Goal: Obtain resource: Obtain resource

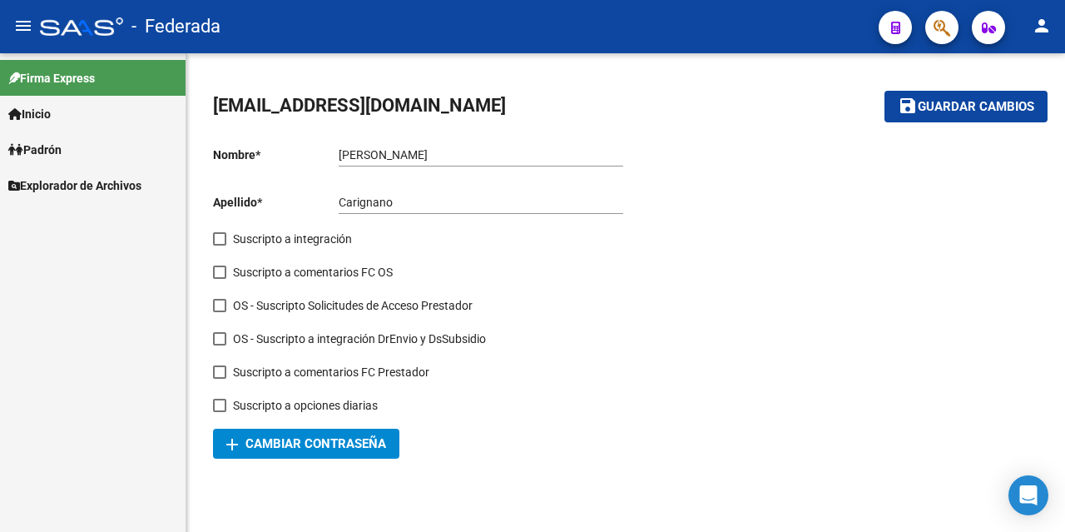
click at [70, 147] on link "Padrón" at bounding box center [93, 149] width 186 height 36
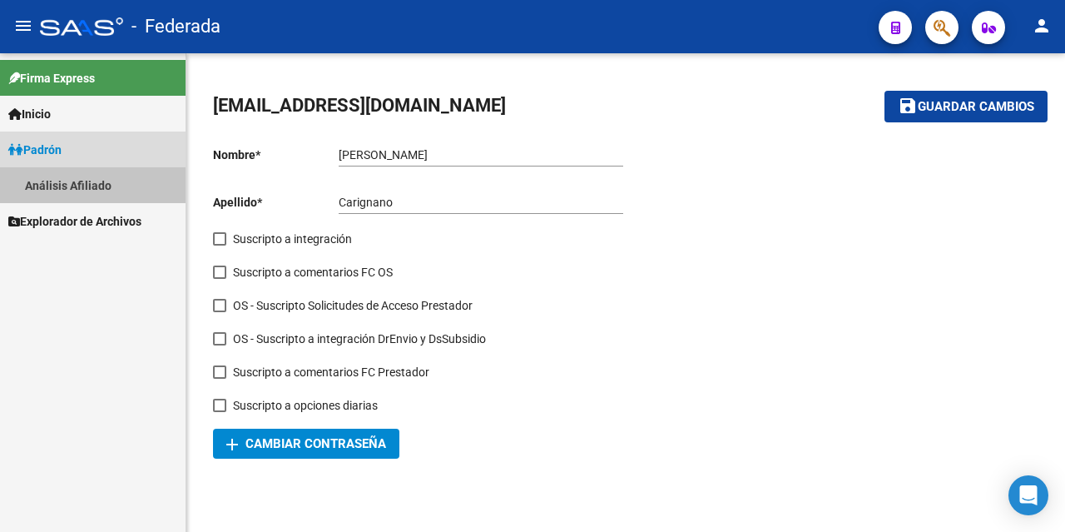
click at [92, 182] on link "Análisis Afiliado" at bounding box center [93, 185] width 186 height 36
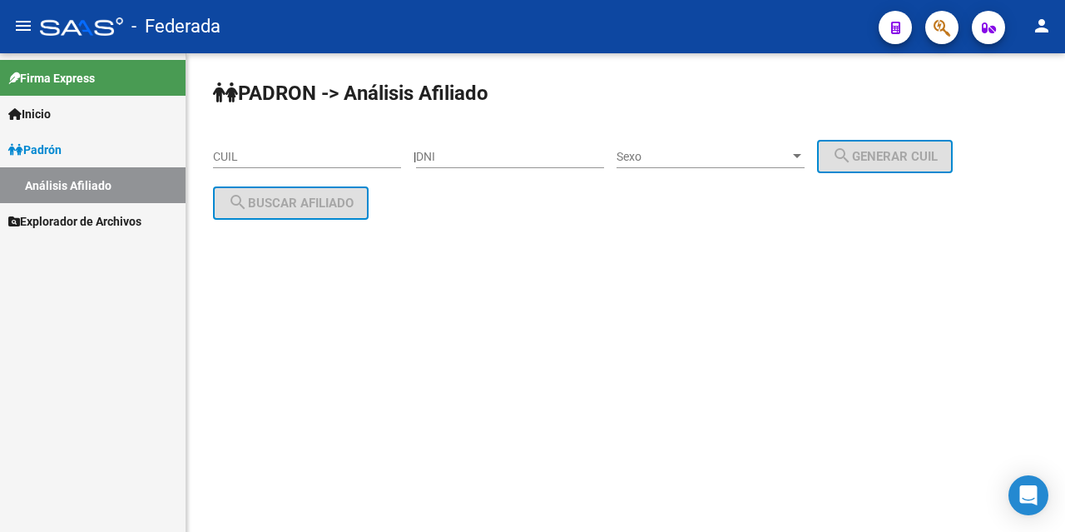
click at [337, 159] on input "CUIL" at bounding box center [307, 157] width 188 height 14
paste input "27-27022294-9"
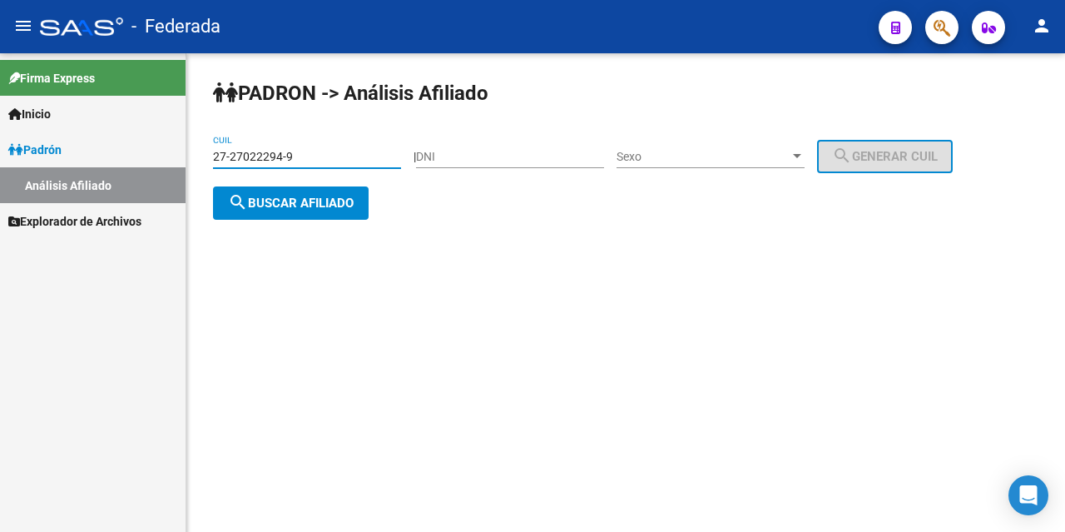
type input "27-27022294-9"
click at [332, 201] on span "search Buscar afiliado" at bounding box center [291, 203] width 126 height 15
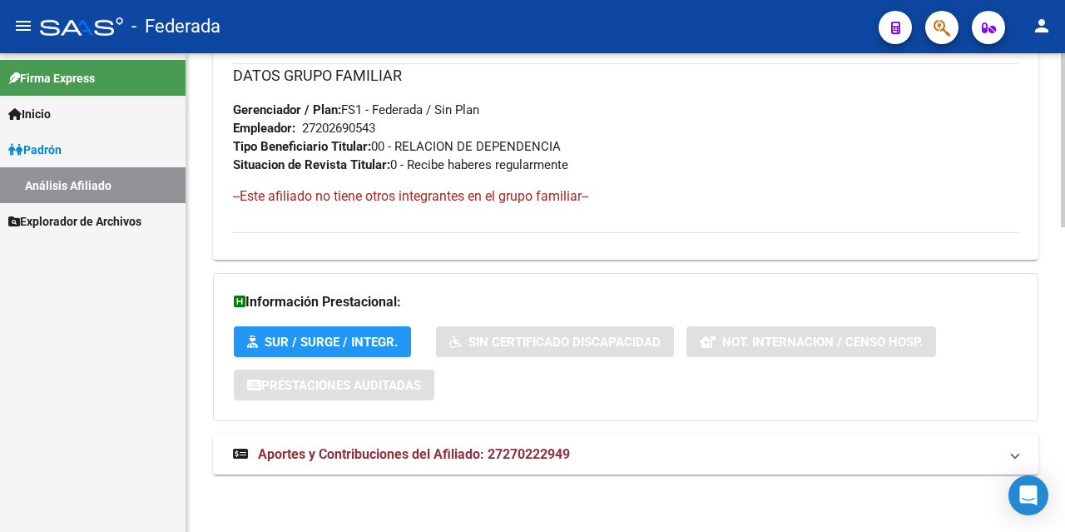
scroll to position [836, 0]
click at [411, 453] on span "Aportes y Contribuciones del Afiliado: 27270222949" at bounding box center [414, 453] width 312 height 16
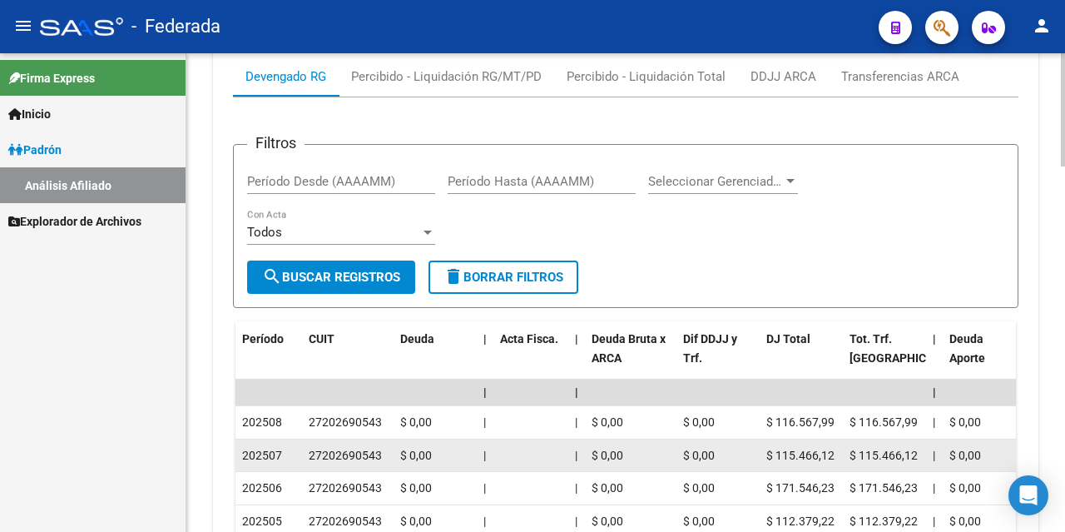
scroll to position [1266, 0]
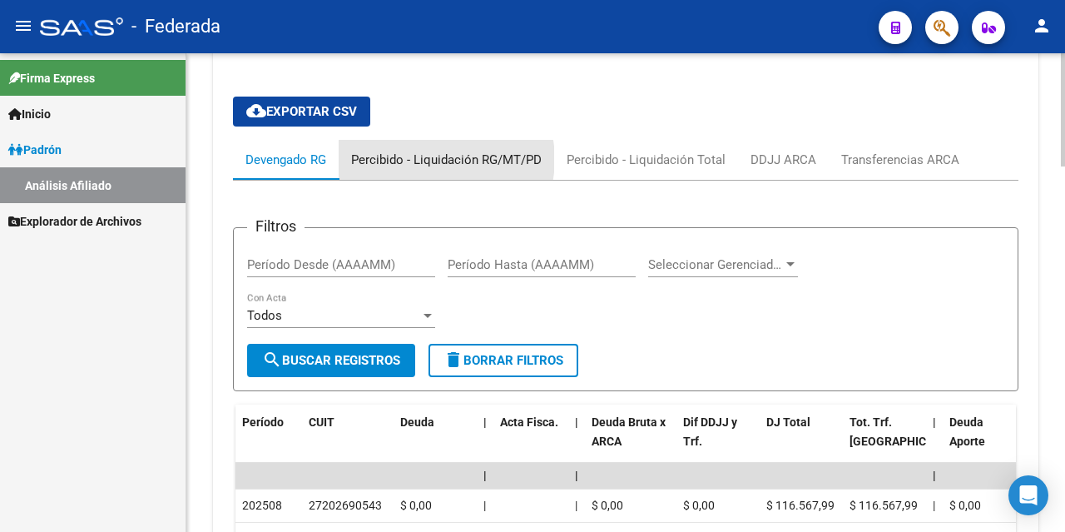
click at [443, 160] on div "Percibido - Liquidación RG/MT/PD" at bounding box center [446, 160] width 191 height 18
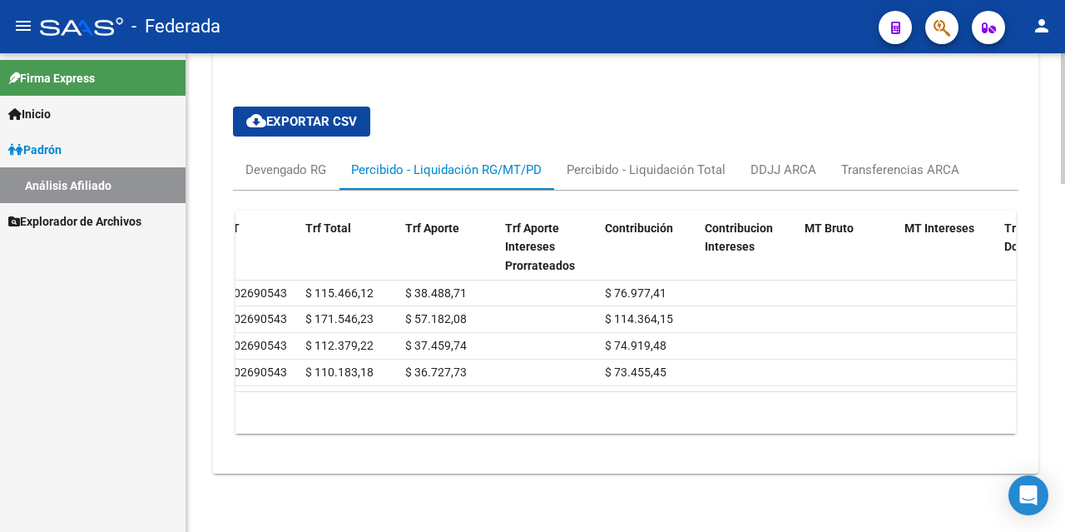
scroll to position [0, 0]
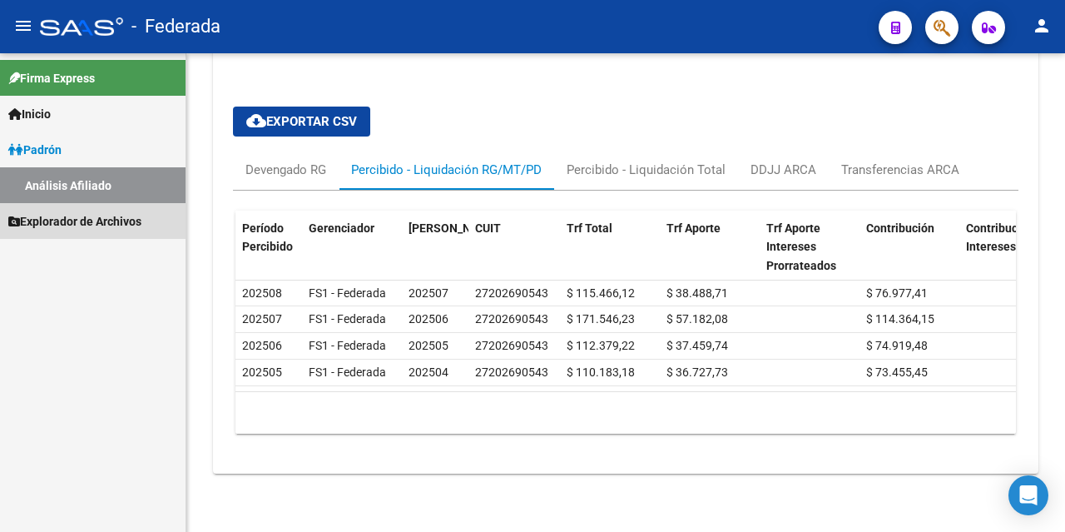
click at [72, 220] on span "Explorador de Archivos" at bounding box center [74, 221] width 133 height 18
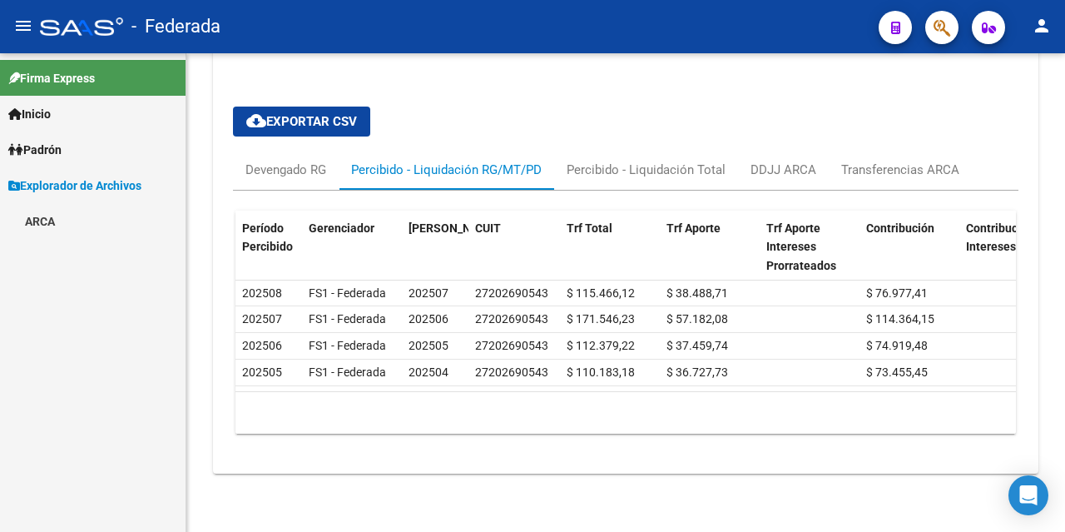
click at [82, 265] on div "Firma Express Inicio Calendario SSS Instructivos [PERSON_NAME] Análisis Afiliad…" at bounding box center [93, 292] width 186 height 478
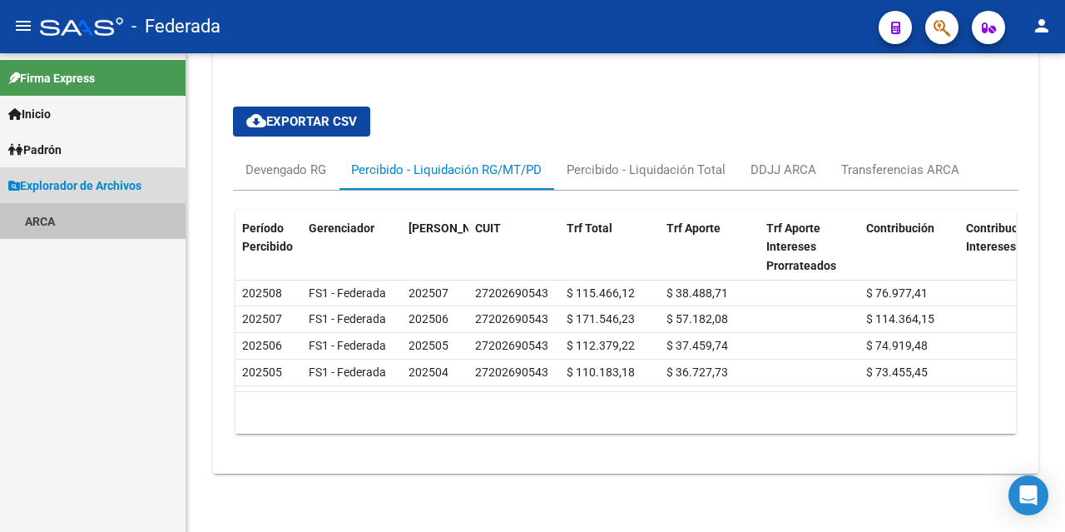
click at [69, 229] on link "ARCA" at bounding box center [93, 221] width 186 height 36
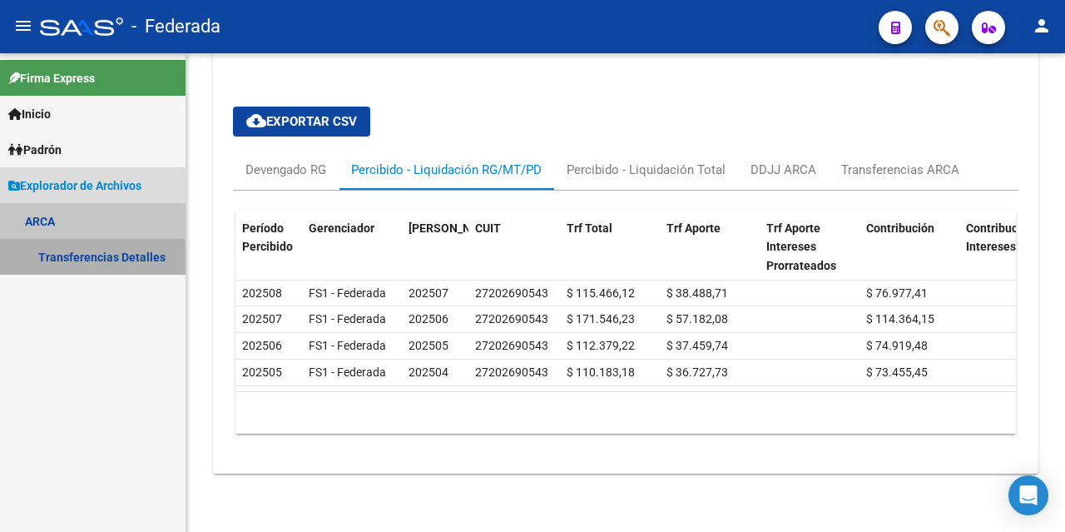
click at [89, 259] on link "Transferencias Detalles" at bounding box center [93, 257] width 186 height 36
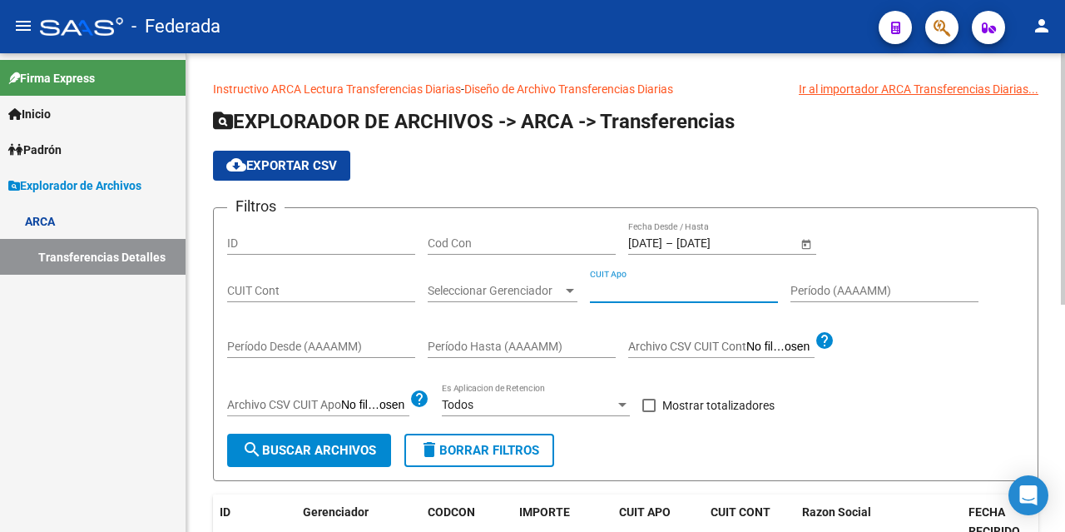
click at [692, 294] on input "CUIT Apo" at bounding box center [684, 291] width 188 height 14
paste input "27-27022294-9"
type input "27-27022294-9"
click at [324, 449] on span "search Buscar Archivos" at bounding box center [309, 450] width 134 height 15
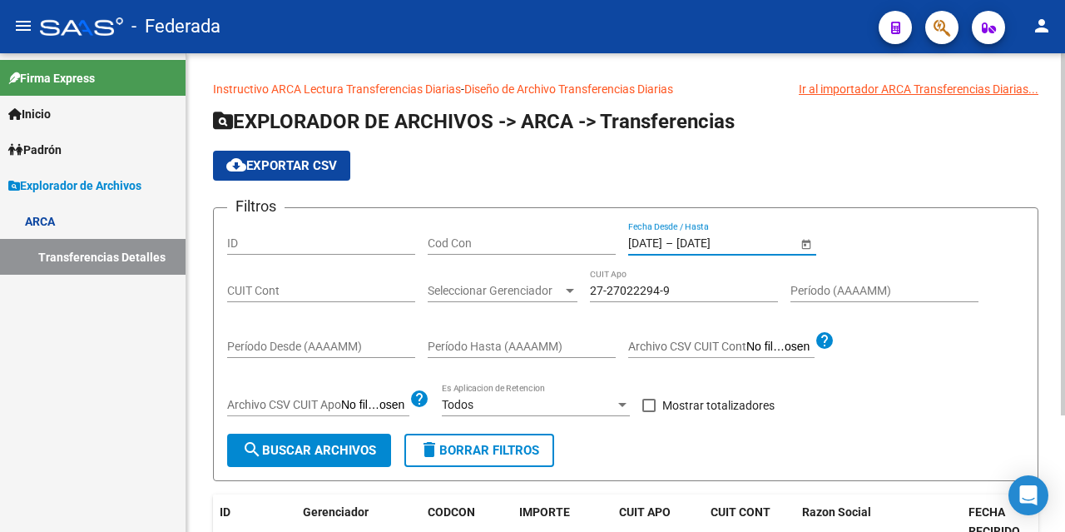
click at [662, 242] on input "[DATE]" at bounding box center [645, 243] width 34 height 14
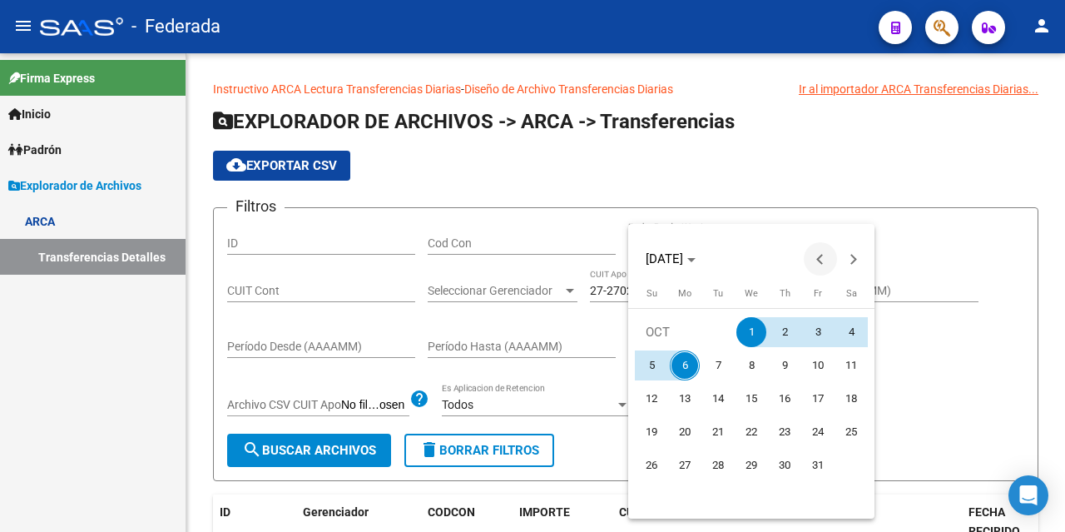
click at [814, 262] on span "Previous month" at bounding box center [820, 258] width 33 height 33
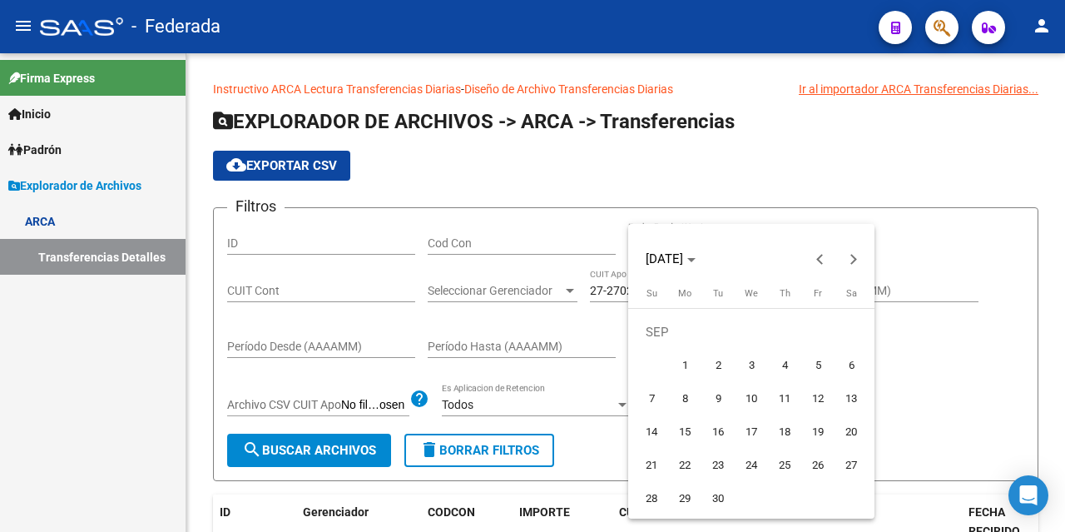
click at [689, 365] on span "1" at bounding box center [685, 365] width 30 height 30
type input "[DATE]"
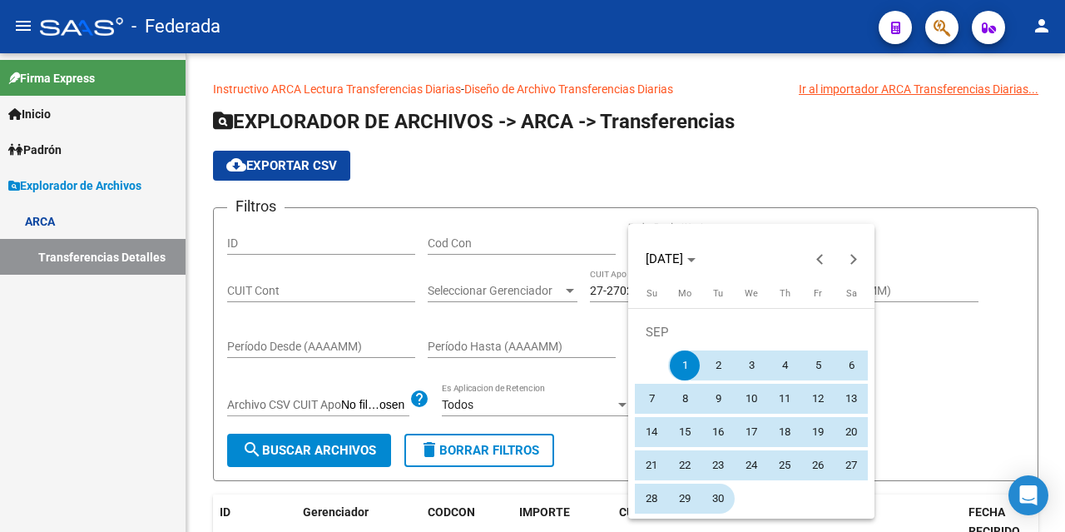
click at [721, 500] on span "30" at bounding box center [718, 498] width 30 height 30
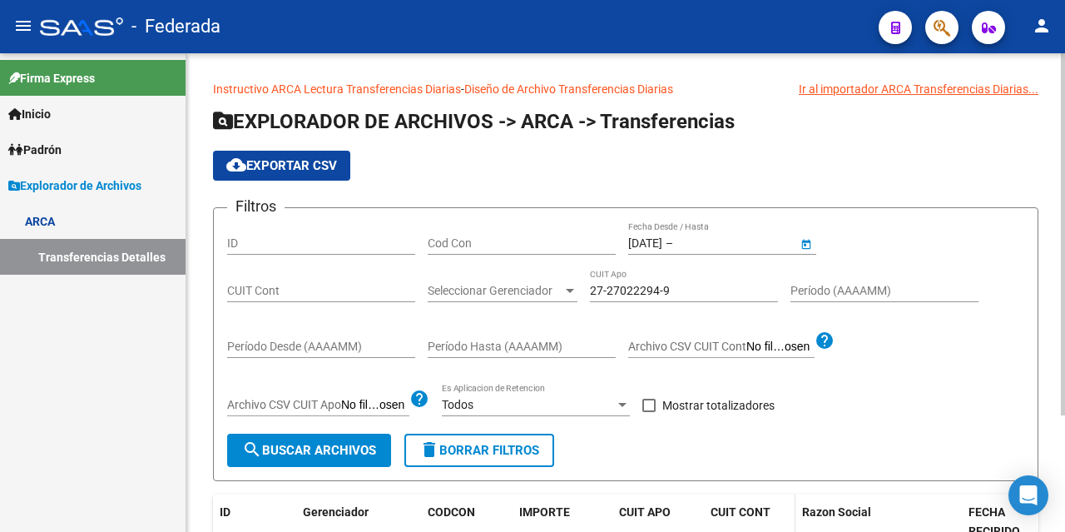
type input "[DATE]"
click at [304, 455] on span "search Buscar Archivos" at bounding box center [309, 450] width 134 height 15
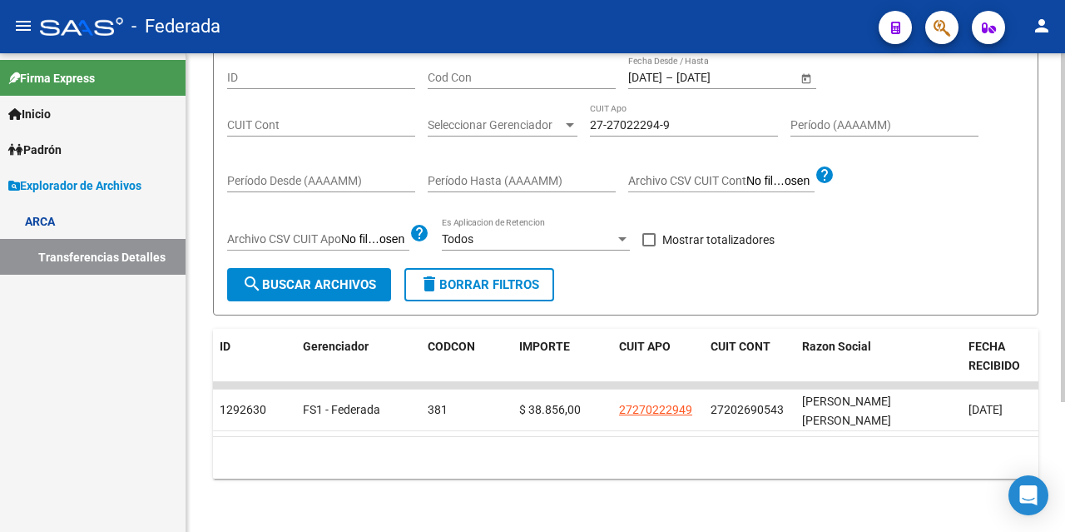
click at [662, 77] on input "[DATE]" at bounding box center [645, 78] width 34 height 14
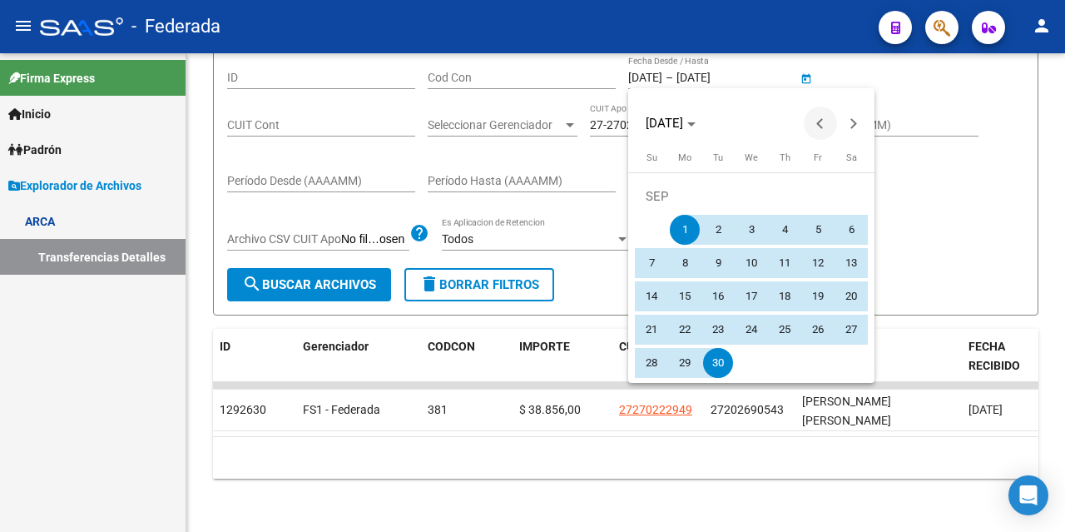
click at [819, 118] on span "Previous month" at bounding box center [820, 122] width 33 height 33
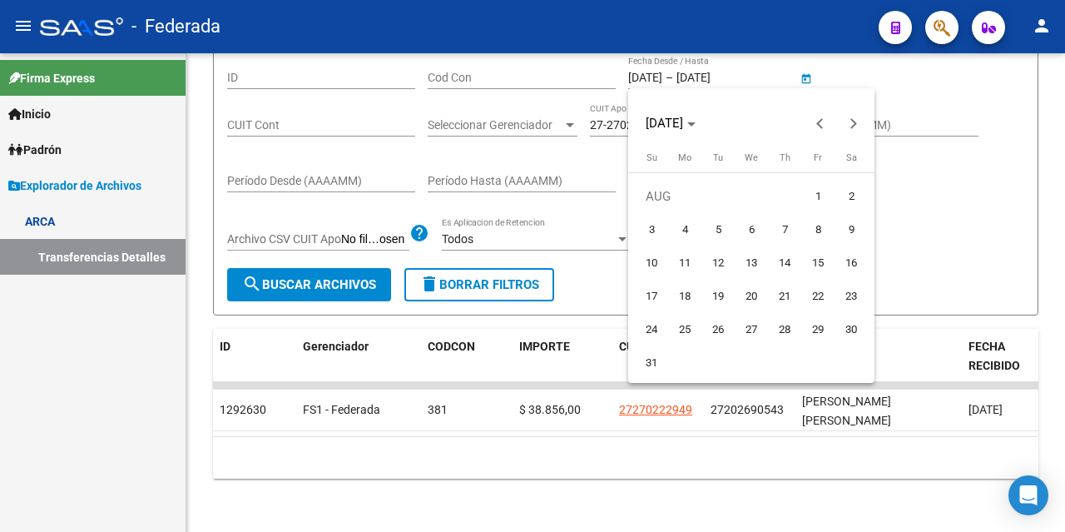
drag, startPoint x: 821, startPoint y: 199, endPoint x: 741, endPoint y: 287, distance: 119.0
click at [821, 200] on span "1" at bounding box center [818, 196] width 30 height 30
type input "[DATE]"
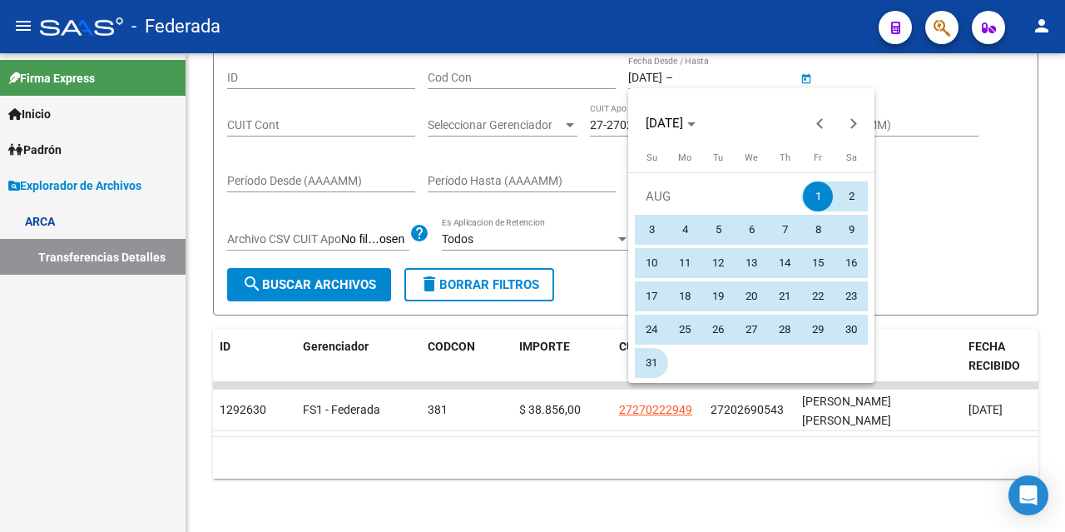
click at [649, 361] on span "31" at bounding box center [651, 363] width 30 height 30
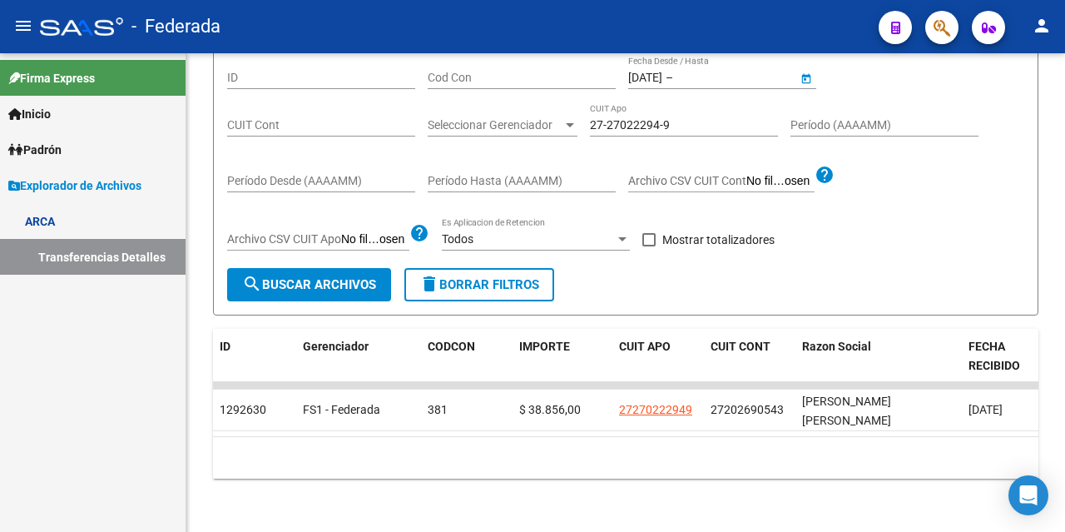
type input "[DATE]"
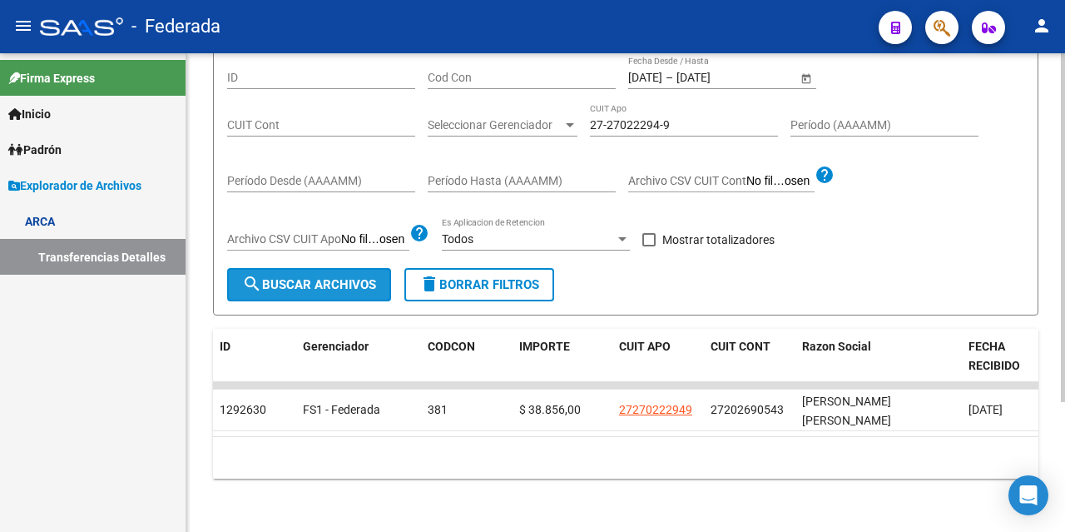
click at [300, 285] on span "search Buscar Archivos" at bounding box center [309, 284] width 134 height 15
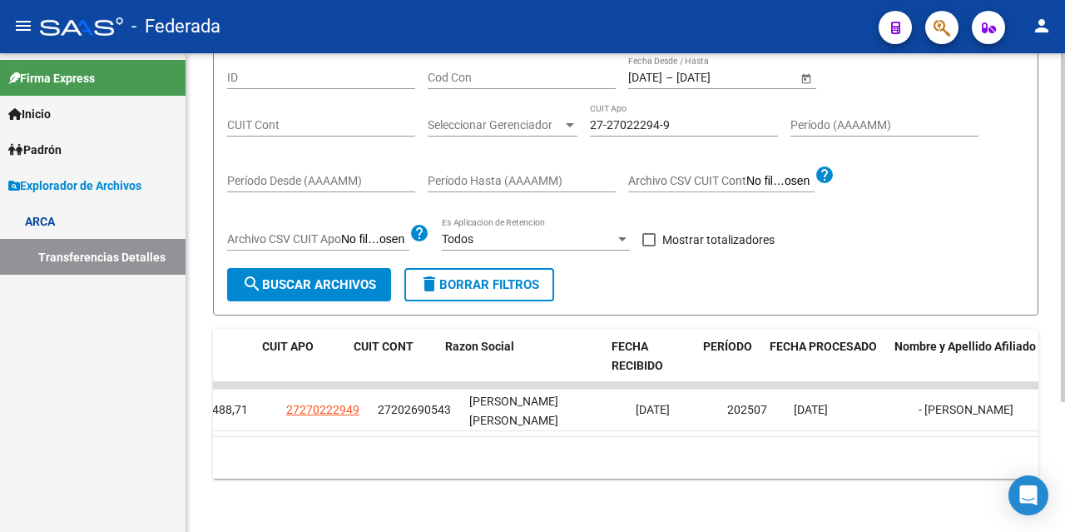
scroll to position [0, 373]
